Goal: Task Accomplishment & Management: Complete application form

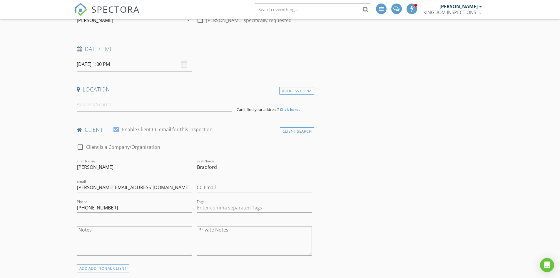
scroll to position [59, 0]
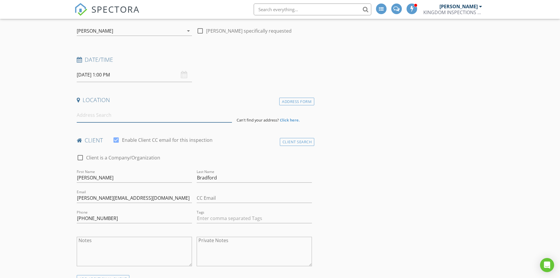
click at [108, 118] on input at bounding box center [154, 115] width 155 height 14
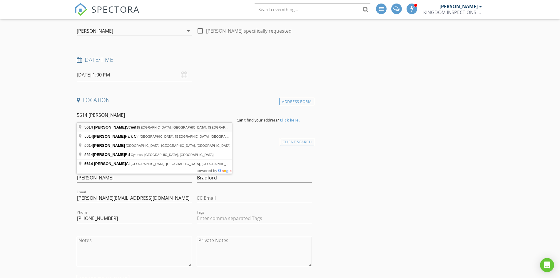
type input "[STREET_ADDRESS][PERSON_NAME]"
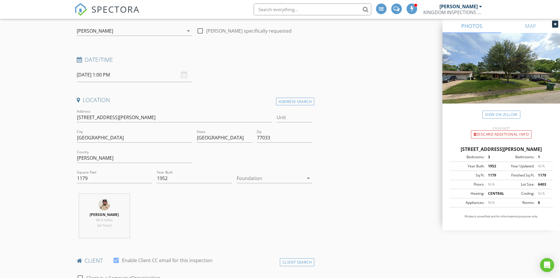
click at [254, 179] on div at bounding box center [270, 177] width 67 height 9
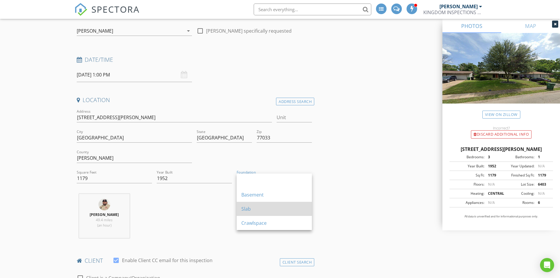
click at [254, 207] on div "Slab" at bounding box center [274, 208] width 66 height 7
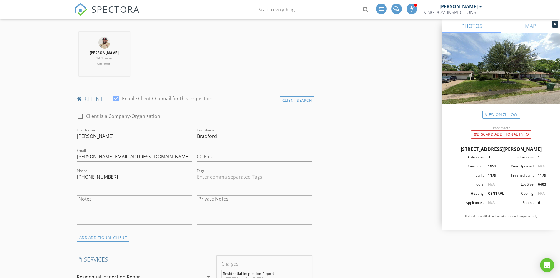
scroll to position [235, 0]
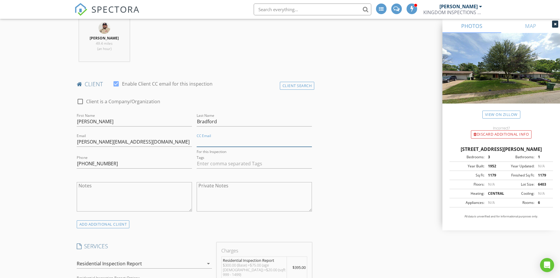
click at [229, 143] on input "CC Email" at bounding box center [254, 142] width 115 height 10
paste input "[EMAIL_ADDRESS][DOMAIN_NAME]"
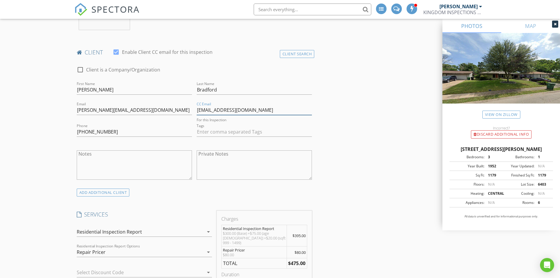
scroll to position [265, 0]
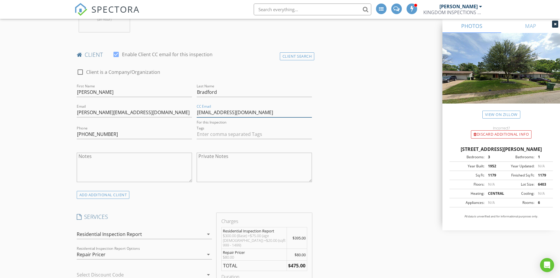
type input "[EMAIL_ADDRESS][DOMAIN_NAME]"
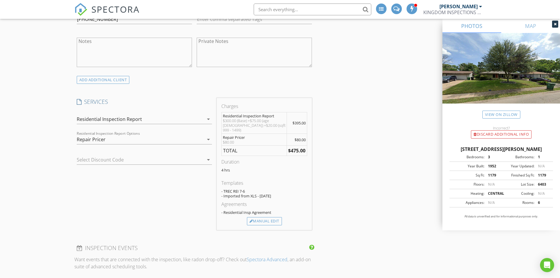
scroll to position [382, 0]
click at [181, 138] on div "Repair Pricer" at bounding box center [140, 136] width 127 height 9
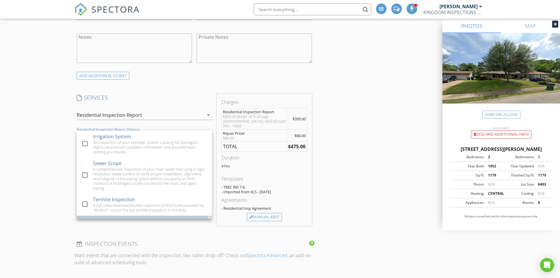
click at [83, 223] on div at bounding box center [85, 228] width 10 height 10
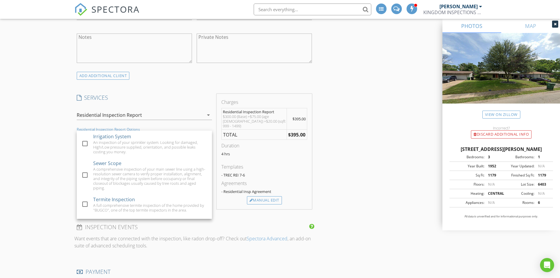
click at [215, 199] on div "Charges Residential Inspection Report $300.00 (Base) +$75.00 (age 70 - 80) +$20…" at bounding box center [264, 151] width 100 height 115
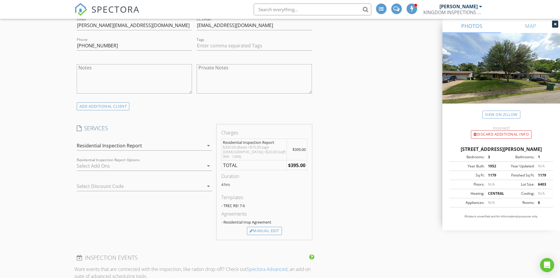
scroll to position [353, 0]
click at [266, 225] on div "Manual Edit" at bounding box center [264, 229] width 35 height 8
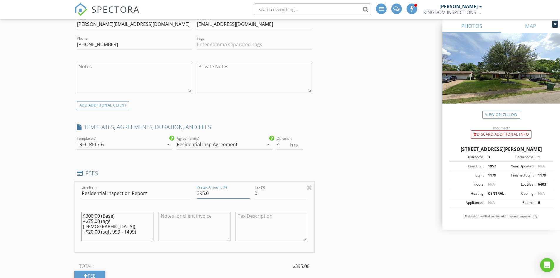
drag, startPoint x: 204, startPoint y: 193, endPoint x: 200, endPoint y: 193, distance: 4.4
click at [200, 193] on input "395.0" at bounding box center [223, 193] width 53 height 10
type input "350.0"
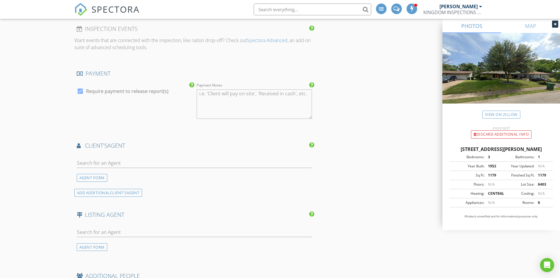
scroll to position [617, 0]
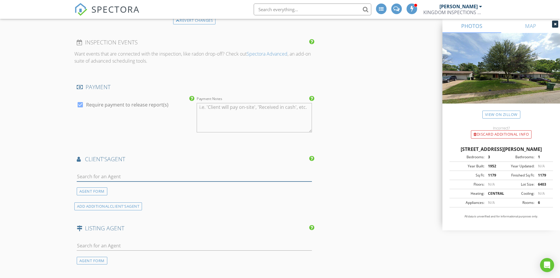
click at [123, 176] on input "text" at bounding box center [194, 177] width 235 height 10
type input "Sawanna"
click at [123, 189] on div "No results found. Click to add a new Agent" at bounding box center [123, 189] width 88 height 7
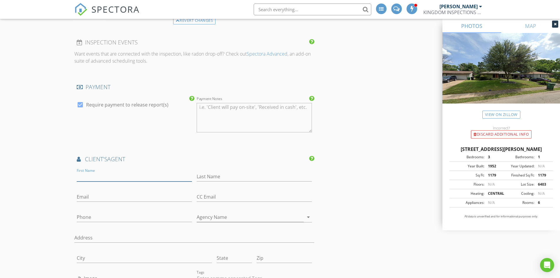
click at [107, 177] on input "First Name" at bounding box center [134, 177] width 115 height 10
type input "Sawanna"
click at [201, 177] on input "Last Name" at bounding box center [254, 177] width 115 height 10
type input "[PERSON_NAME]"
click at [113, 199] on input "Email" at bounding box center [134, 197] width 115 height 10
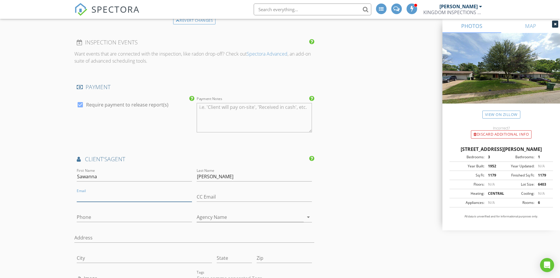
paste input "[EMAIL_ADDRESS][DOMAIN_NAME]"
type input "[EMAIL_ADDRESS][DOMAIN_NAME]"
click at [109, 218] on input "Phone" at bounding box center [134, 217] width 115 height 10
type input "[PHONE_NUMBER]"
click at [218, 217] on input "Agency Name" at bounding box center [250, 217] width 107 height 10
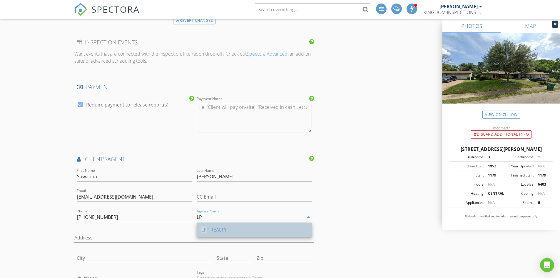
click at [213, 230] on div "LP T REALTY" at bounding box center [254, 229] width 106 height 7
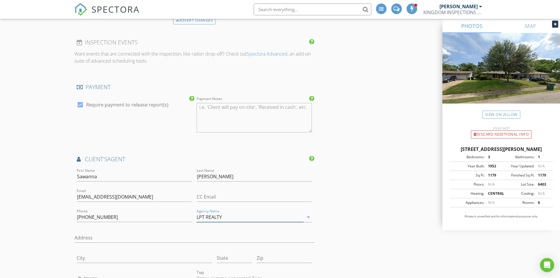
type input "LPT REALTY"
click at [107, 236] on input "Address" at bounding box center [194, 238] width 240 height 10
paste input "[STREET_ADDRESS][PERSON_NAME]"
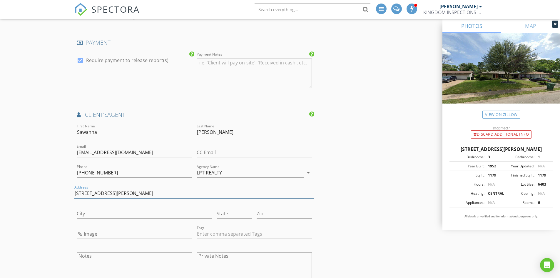
scroll to position [676, 0]
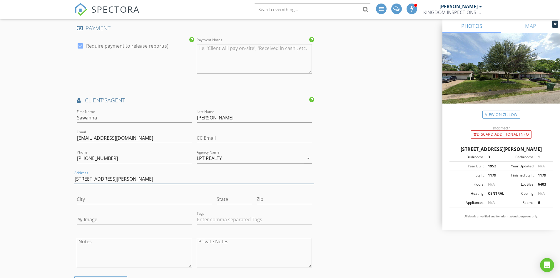
type input "[STREET_ADDRESS][PERSON_NAME]"
click at [111, 198] on input "City" at bounding box center [144, 199] width 135 height 10
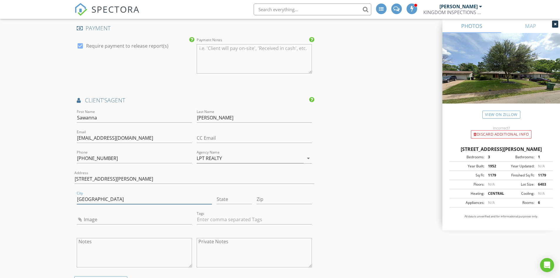
type input "[GEOGRAPHIC_DATA]"
click at [226, 200] on input "State" at bounding box center [234, 199] width 35 height 10
type input "Tx"
click at [266, 200] on input "Zip" at bounding box center [284, 199] width 55 height 10
type input "75204"
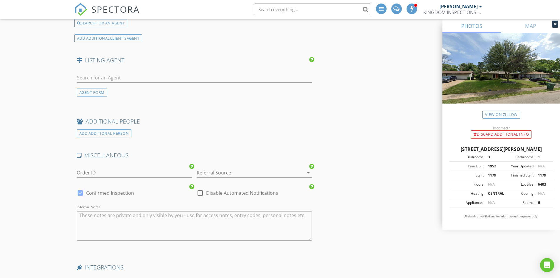
scroll to position [941, 0]
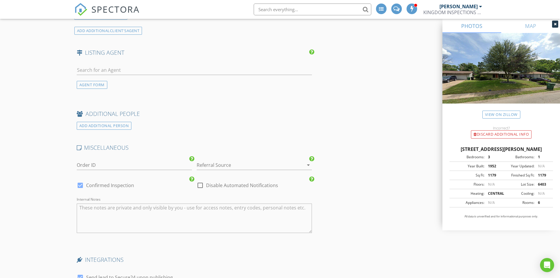
click at [222, 164] on div at bounding box center [246, 164] width 99 height 9
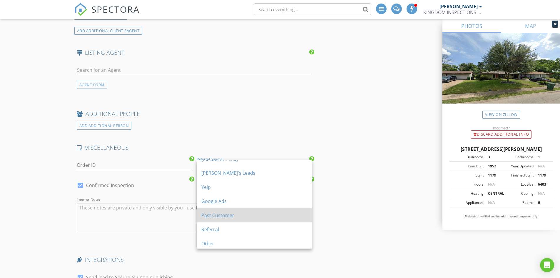
scroll to position [39, 0]
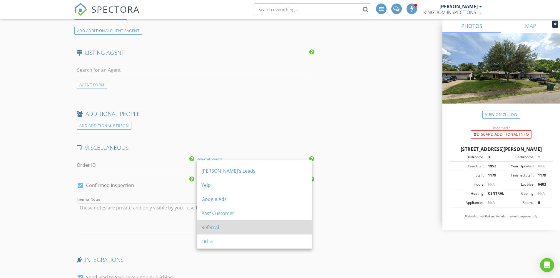
click at [231, 226] on div "Referral" at bounding box center [254, 227] width 106 height 7
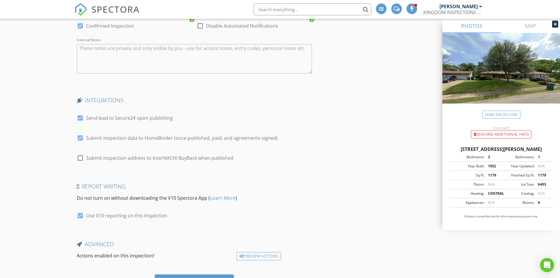
scroll to position [1117, 0]
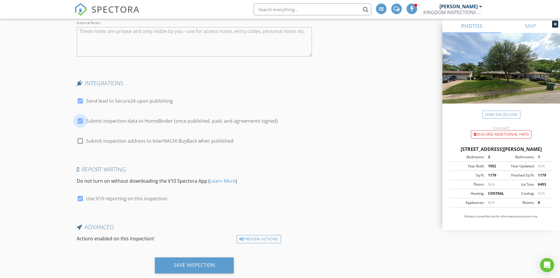
click at [80, 121] on div at bounding box center [80, 121] width 10 height 10
checkbox input "false"
click at [81, 100] on div at bounding box center [80, 101] width 10 height 10
checkbox input "false"
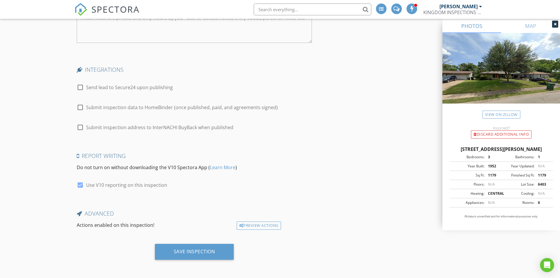
scroll to position [1131, 0]
click at [194, 250] on div "Save Inspection" at bounding box center [194, 251] width 41 height 6
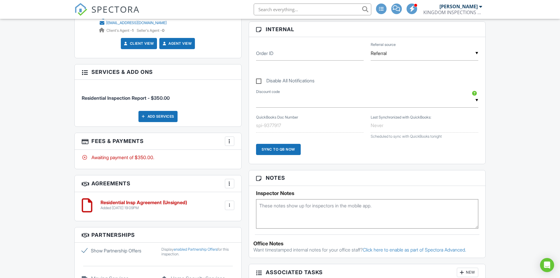
scroll to position [305, 0]
